Goal: Information Seeking & Learning: Learn about a topic

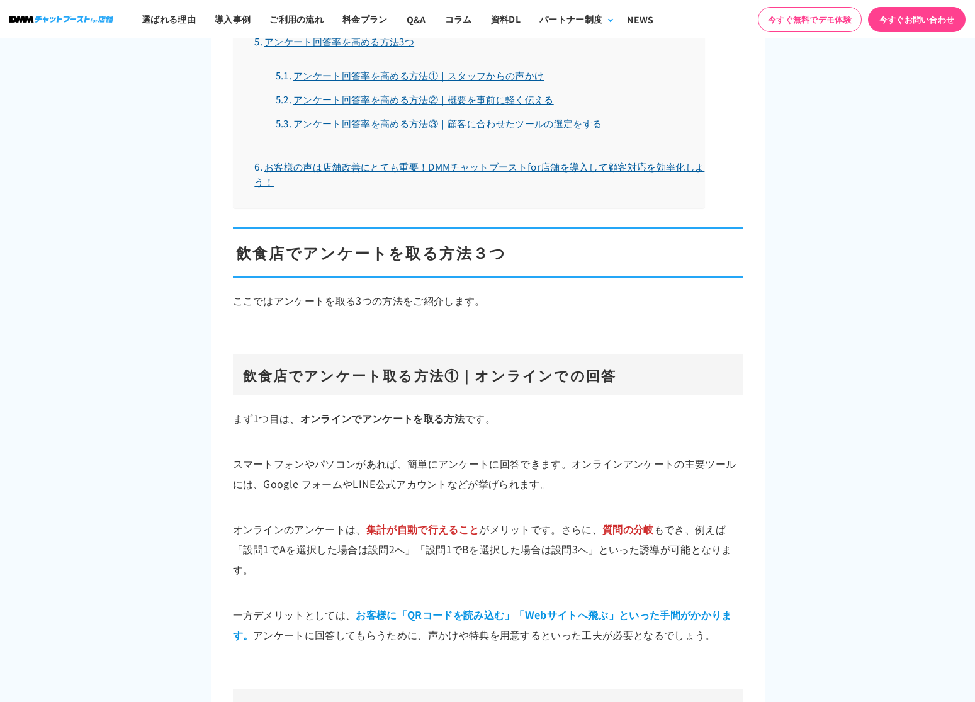
scroll to position [1294, 0]
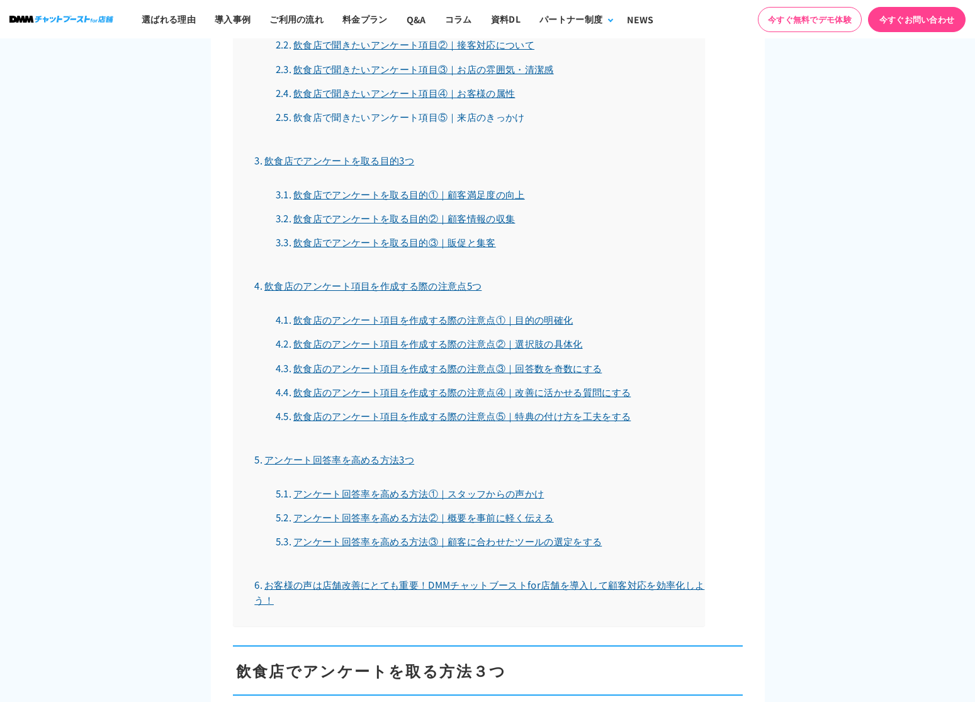
click at [413, 113] on link "飲食店で聞きたいアンケート項目⑤｜来店のきっかけ" at bounding box center [400, 116] width 249 height 13
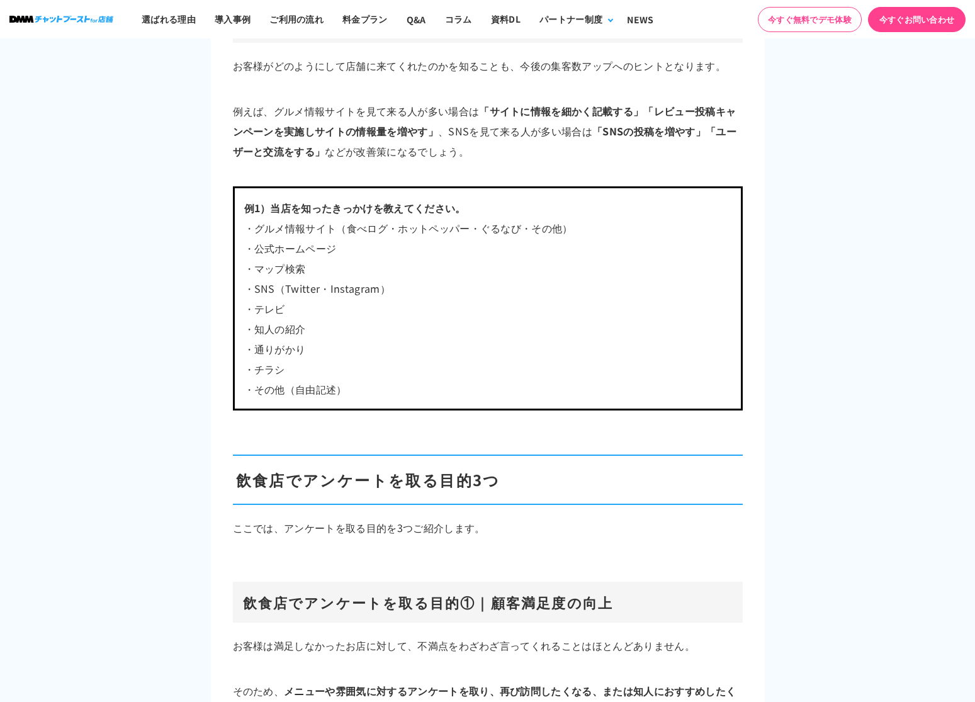
scroll to position [5131, 0]
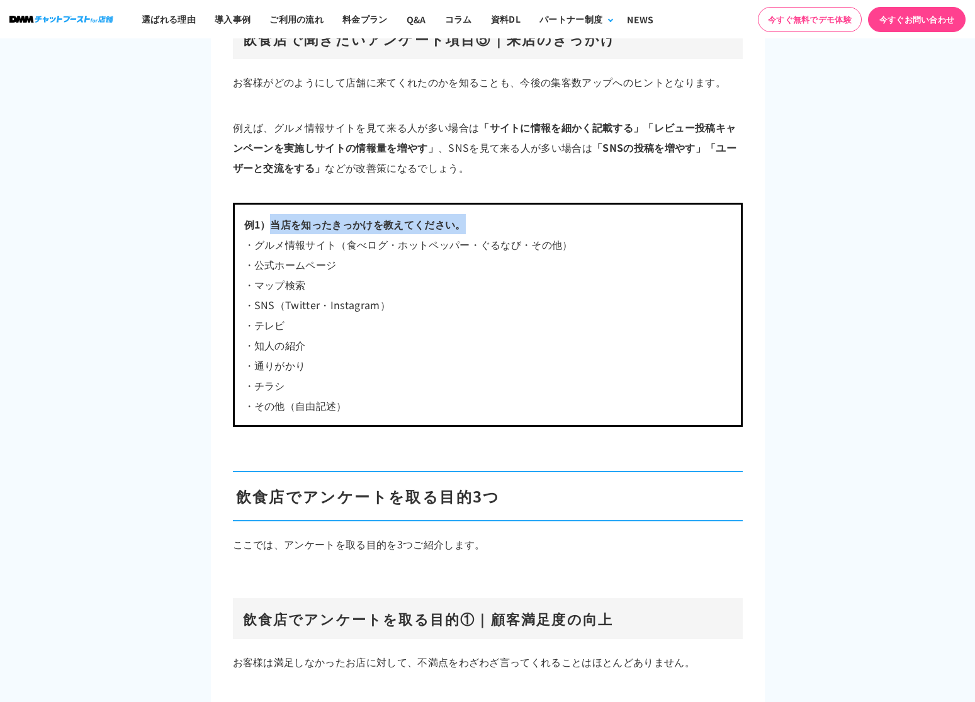
drag, startPoint x: 273, startPoint y: 219, endPoint x: 500, endPoint y: 215, distance: 226.6
click at [500, 215] on p "例1）当店を知ったきっかけを教えてください。" at bounding box center [487, 224] width 487 height 20
copy b "当店を知ったきっかけを教えてください。"
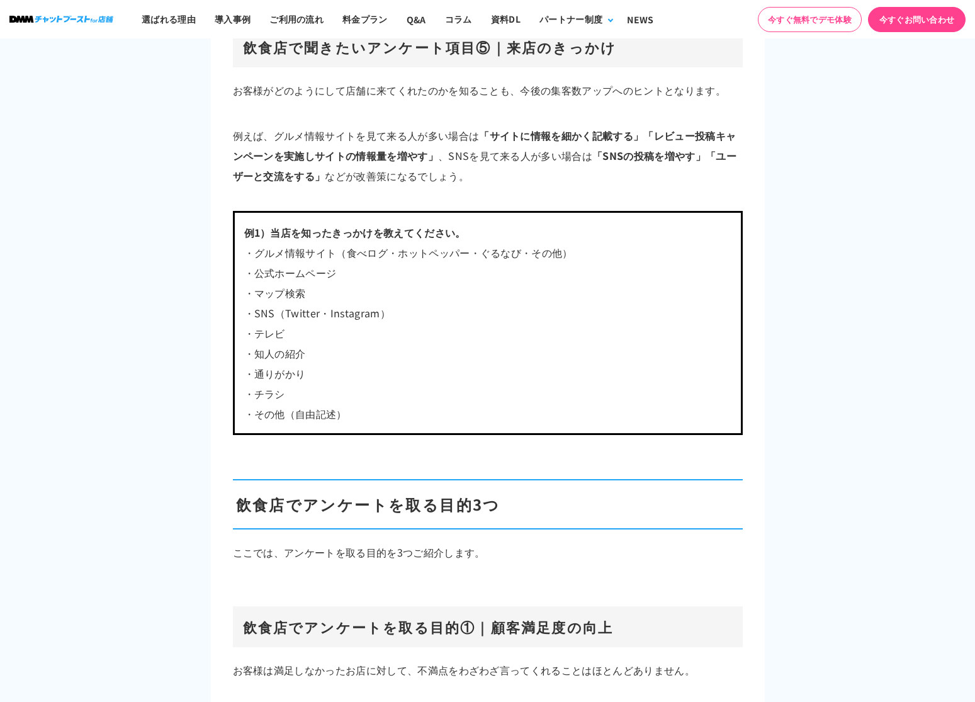
click at [300, 332] on p "・テレビ" at bounding box center [487, 333] width 487 height 20
drag, startPoint x: 255, startPoint y: 375, endPoint x: 339, endPoint y: 373, distance: 84.4
click at [339, 373] on p "・通りがかり" at bounding box center [487, 373] width 487 height 20
copy p "通りがかり"
click at [272, 330] on p "・テレビ" at bounding box center [487, 333] width 487 height 20
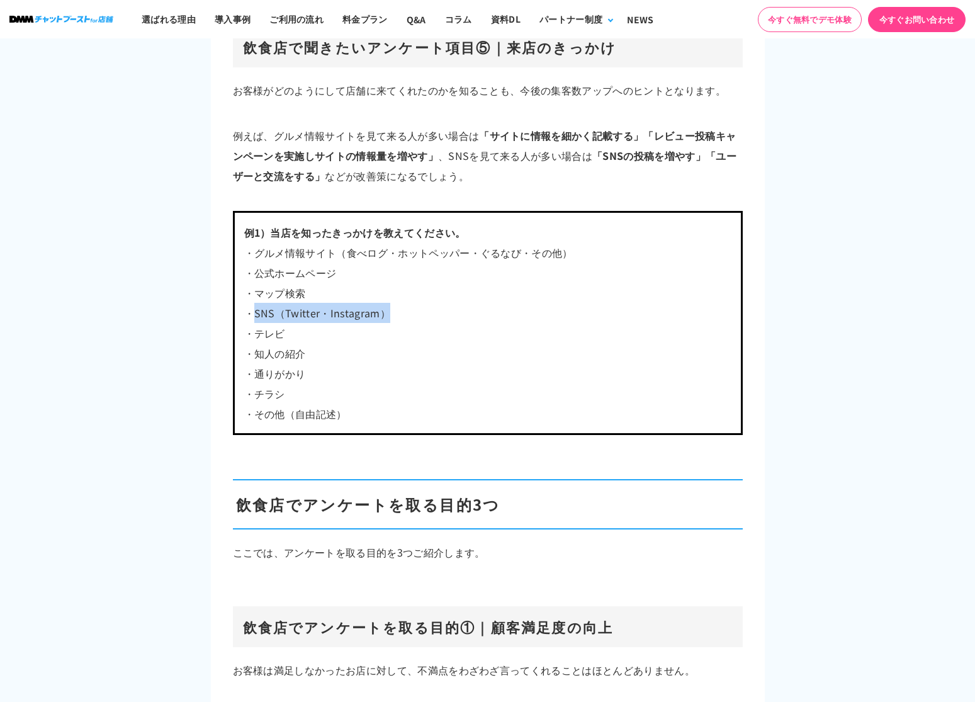
drag, startPoint x: 251, startPoint y: 310, endPoint x: 425, endPoint y: 315, distance: 173.8
click at [425, 315] on p "・SNS（Twitter・Instagram）" at bounding box center [487, 313] width 487 height 20
copy p "SNS（Twitter・Instagram）"
drag, startPoint x: 257, startPoint y: 286, endPoint x: 332, endPoint y: 290, distance: 75.6
click at [332, 290] on p "・マップ検索" at bounding box center [487, 293] width 487 height 20
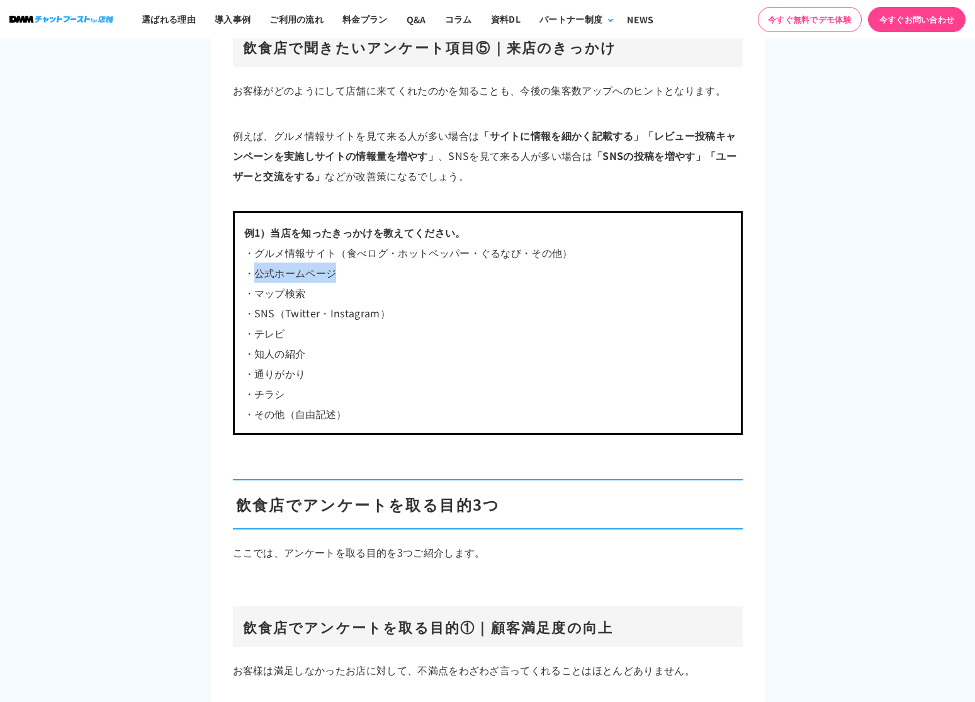
drag, startPoint x: 257, startPoint y: 269, endPoint x: 369, endPoint y: 272, distance: 112.1
click at [369, 272] on p "・公式ホームページ" at bounding box center [487, 272] width 487 height 20
drag, startPoint x: 259, startPoint y: 252, endPoint x: 507, endPoint y: 252, distance: 248.6
click at [507, 252] on p "・グルメ情報サイト（食べログ・ホットペッパー・ぐるなび・その他）" at bounding box center [487, 252] width 487 height 20
click at [289, 324] on p "・テレビ" at bounding box center [487, 333] width 487 height 20
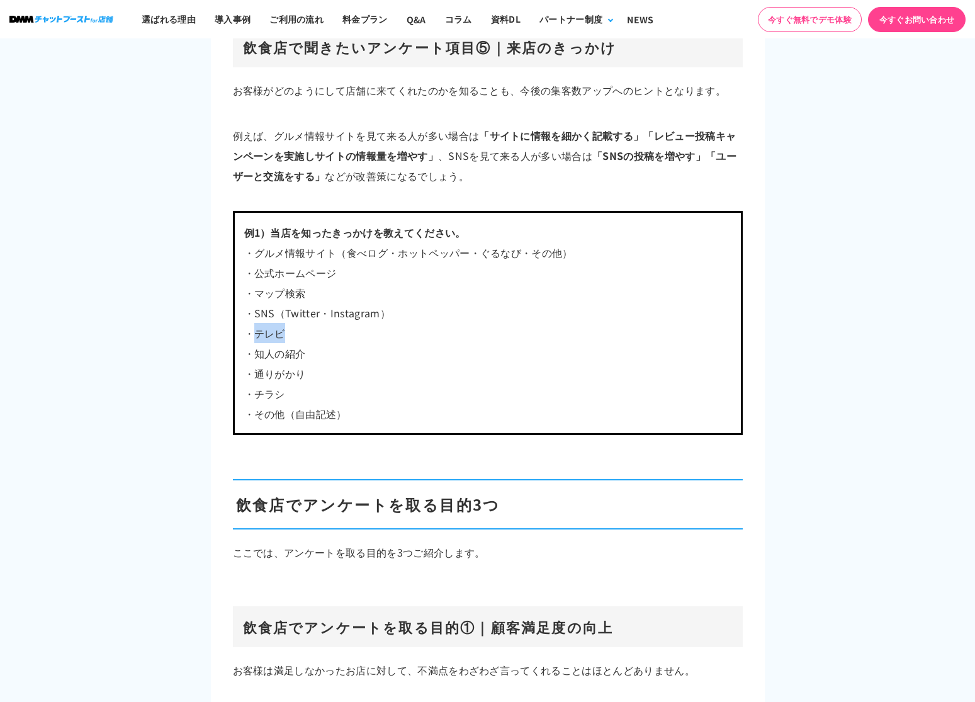
drag, startPoint x: 257, startPoint y: 329, endPoint x: 313, endPoint y: 329, distance: 56.0
click at [313, 329] on p "・テレビ" at bounding box center [487, 333] width 487 height 20
click at [282, 363] on p "・通りがかり" at bounding box center [487, 373] width 487 height 20
drag, startPoint x: 257, startPoint y: 349, endPoint x: 362, endPoint y: 348, distance: 104.5
click at [362, 348] on p "・知人の紹介" at bounding box center [487, 353] width 487 height 20
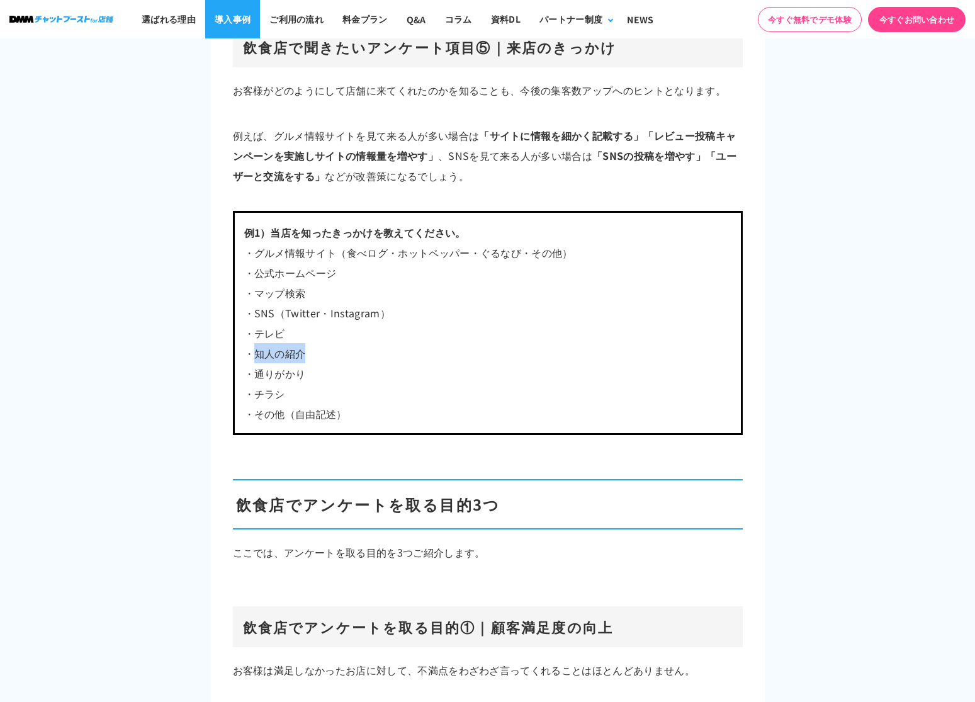
copy p "知人の紹介"
drag, startPoint x: 257, startPoint y: 392, endPoint x: 307, endPoint y: 393, distance: 49.1
click at [307, 393] on p "・チラシ" at bounding box center [487, 393] width 487 height 20
copy p "チラシ"
click at [325, 408] on p "・その他（自由記述）" at bounding box center [487, 413] width 487 height 20
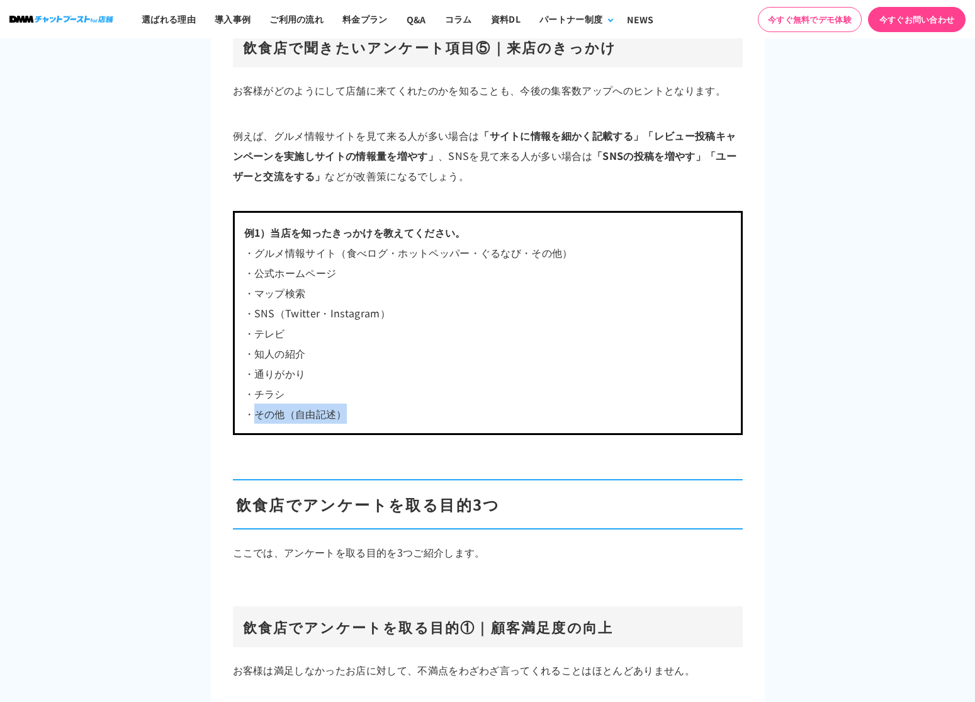
drag, startPoint x: 254, startPoint y: 412, endPoint x: 394, endPoint y: 410, distance: 139.7
click at [394, 410] on p "・その他（自由記述）" at bounding box center [487, 413] width 487 height 20
copy p "その他（自由記述）"
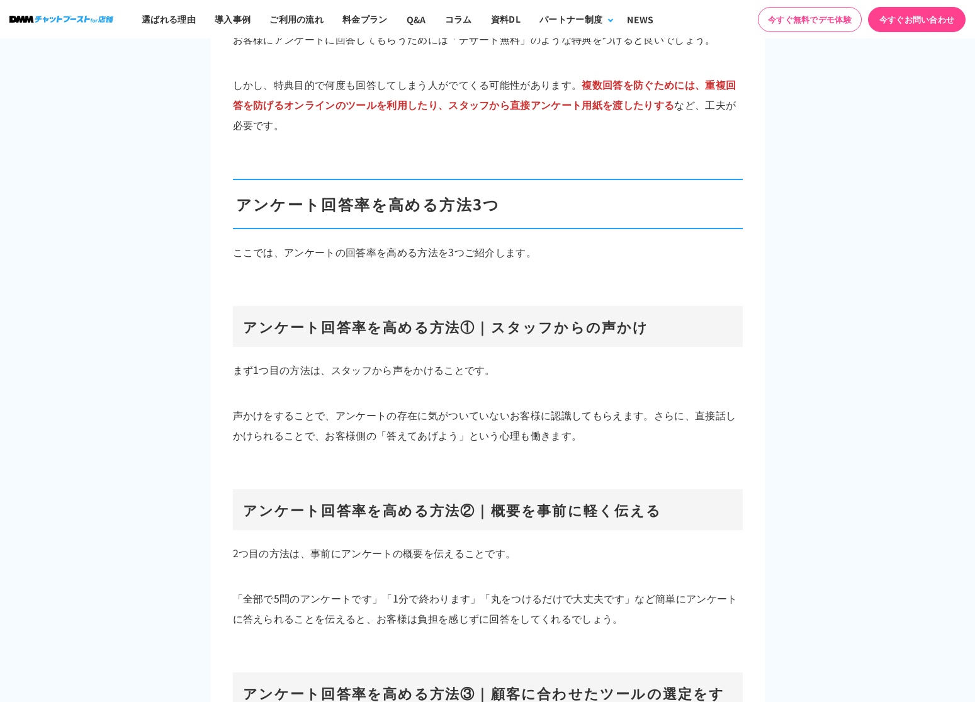
scroll to position [7329, 0]
